Goal: Browse casually

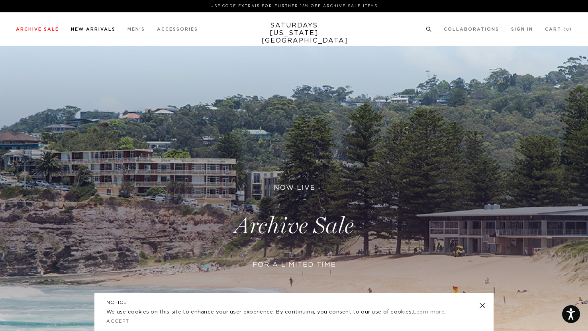
click at [78, 30] on link "New Arrivals" at bounding box center [93, 29] width 45 height 4
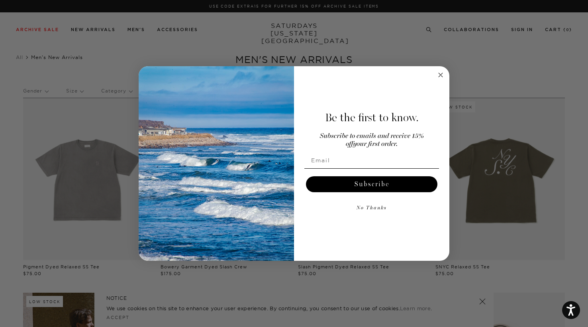
click at [441, 76] on circle "Close dialog" at bounding box center [440, 74] width 9 height 9
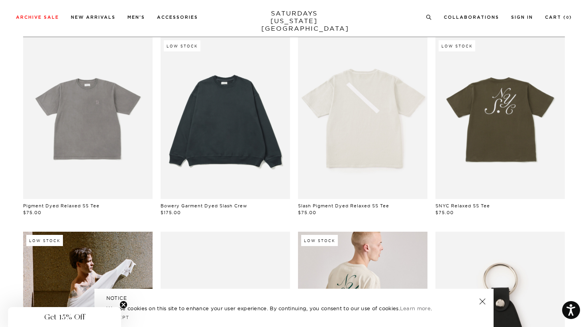
scroll to position [65, 0]
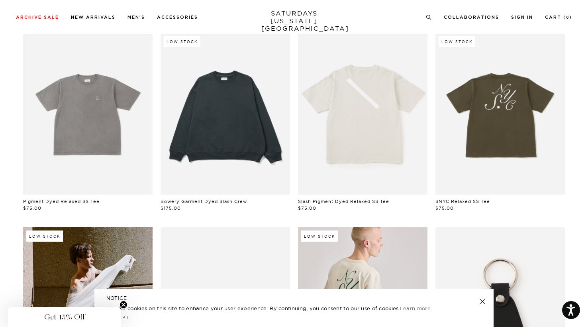
click at [254, 163] on link at bounding box center [224, 114] width 129 height 162
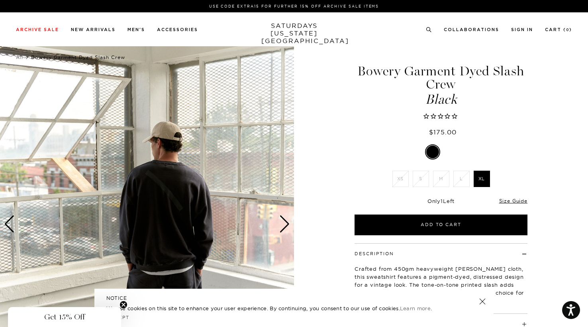
click at [285, 223] on div "Next slide" at bounding box center [284, 224] width 11 height 18
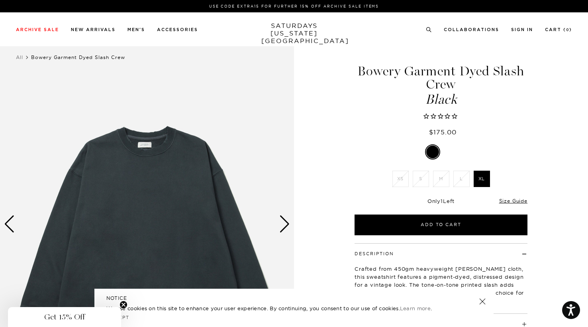
click at [285, 223] on div "Next slide" at bounding box center [284, 224] width 11 height 18
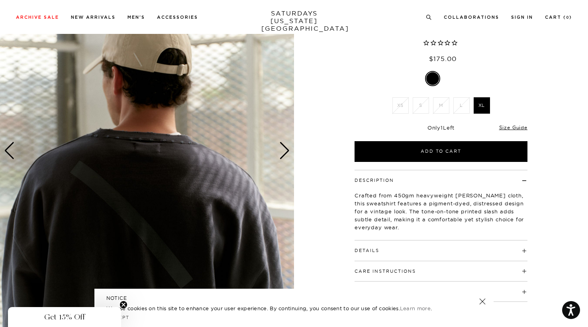
scroll to position [89, 0]
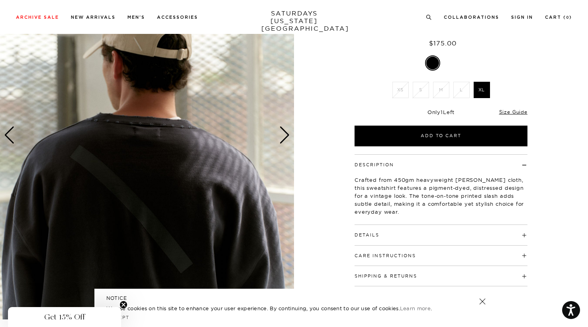
click at [280, 139] on div "Next slide" at bounding box center [284, 135] width 11 height 18
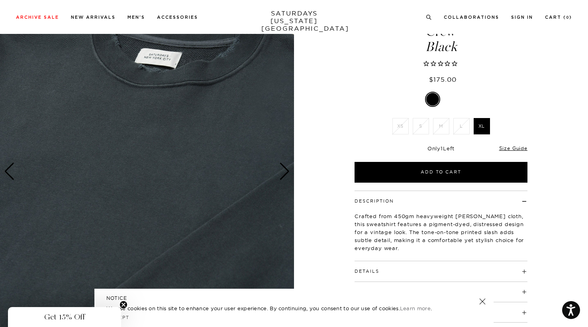
scroll to position [51, 0]
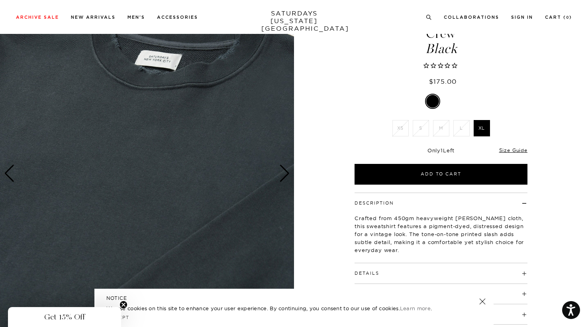
click at [281, 156] on img at bounding box center [147, 174] width 294 height 368
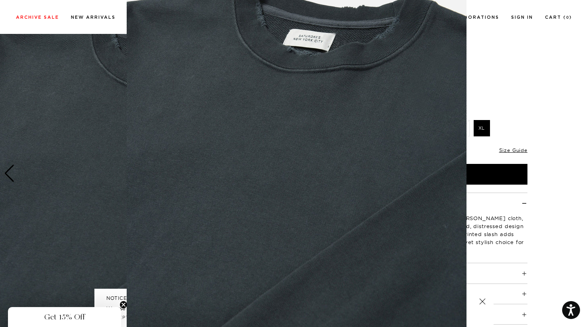
click at [284, 174] on img at bounding box center [297, 166] width 340 height 408
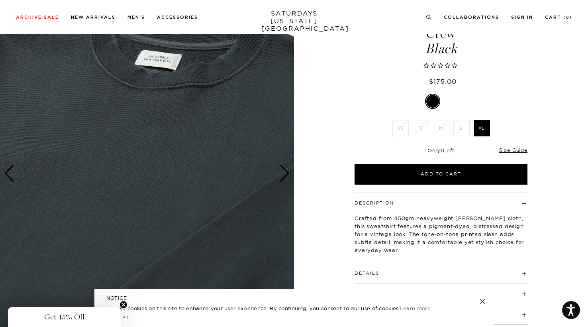
click at [280, 171] on div "Next slide" at bounding box center [284, 173] width 11 height 18
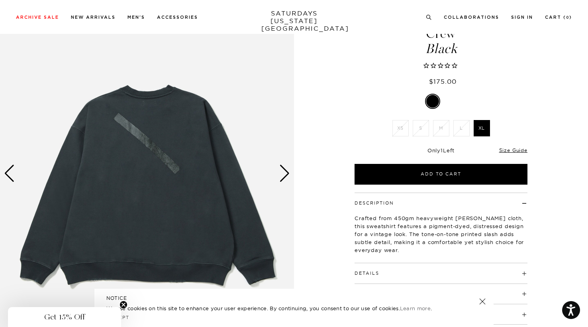
click at [280, 171] on div "Next slide" at bounding box center [284, 173] width 11 height 18
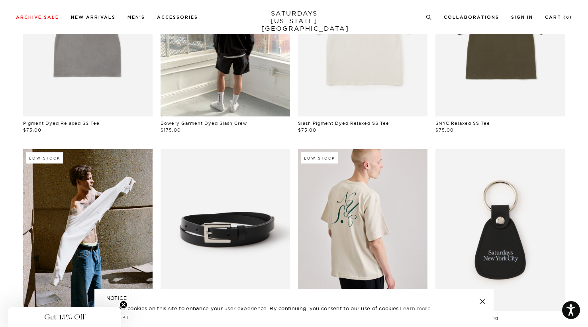
scroll to position [192, 0]
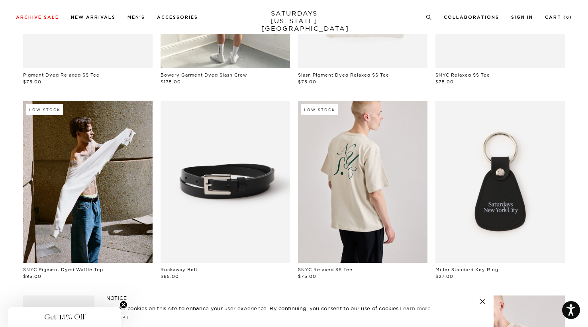
click at [477, 298] on h5 "NOTICE" at bounding box center [293, 297] width 375 height 7
click at [482, 299] on link at bounding box center [482, 300] width 11 height 11
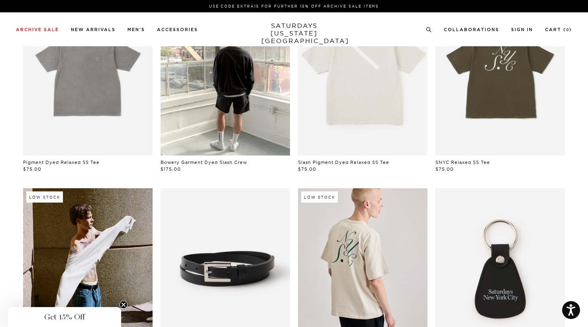
scroll to position [0, 0]
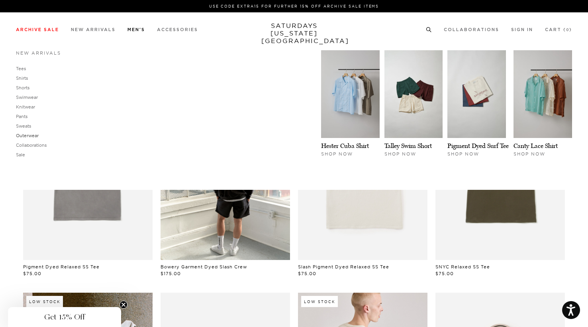
click at [22, 134] on link "Outerwear" at bounding box center [27, 136] width 23 height 6
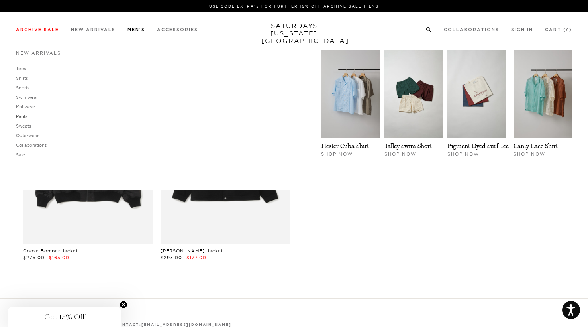
click at [23, 116] on link "Pants" at bounding box center [22, 116] width 12 height 6
